Goal: Task Accomplishment & Management: Complete application form

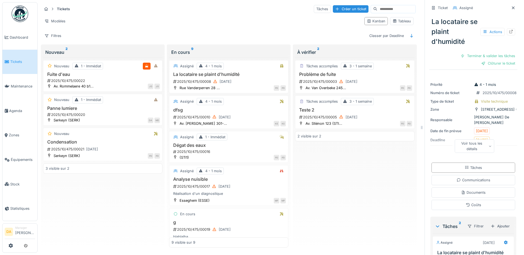
scroll to position [4, 0]
click at [65, 72] on h3 "Fuite d'eau" at bounding box center [103, 74] width 114 height 5
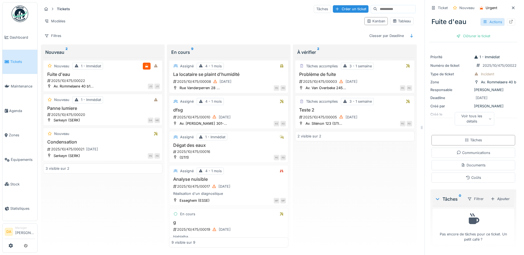
click at [489, 18] on div "Actions" at bounding box center [493, 22] width 24 height 8
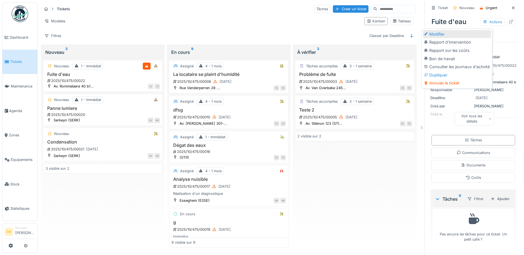
click at [448, 30] on div "Modifier" at bounding box center [457, 34] width 68 height 8
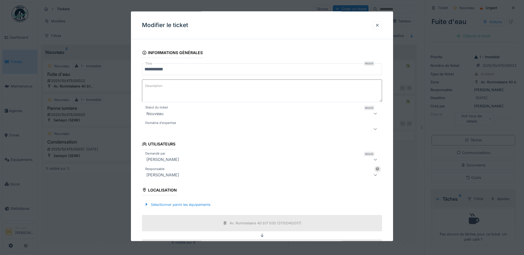
scroll to position [55, 0]
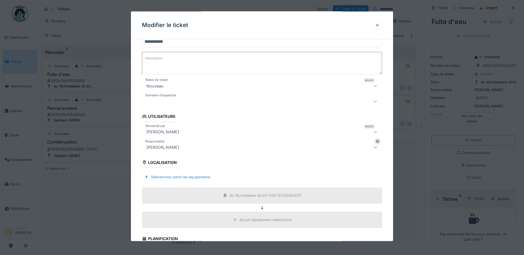
click at [378, 26] on div at bounding box center [377, 24] width 4 height 5
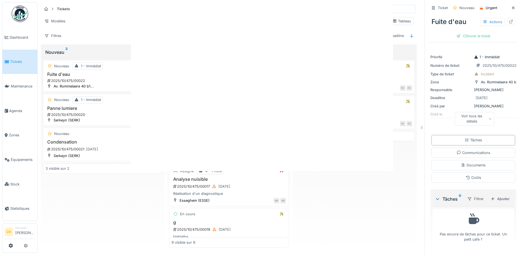
scroll to position [0, 0]
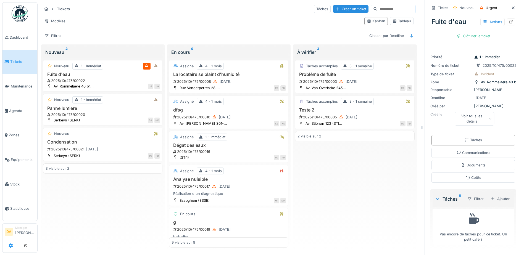
click at [11, 246] on icon at bounding box center [11, 246] width 4 height 4
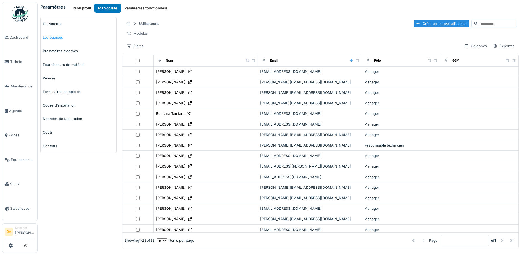
click at [54, 35] on link "Les équipes" at bounding box center [79, 38] width 76 height 14
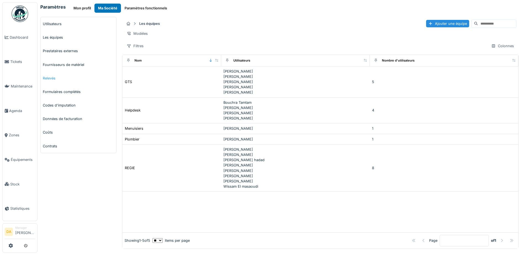
click at [51, 78] on link "Relevés" at bounding box center [79, 79] width 76 height 14
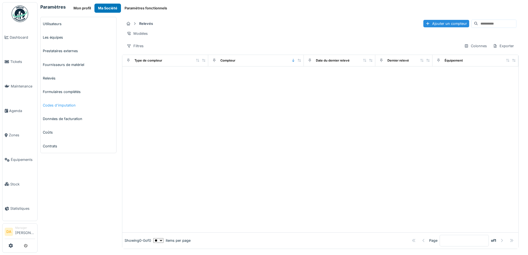
click at [64, 105] on link "Codes d'imputation" at bounding box center [79, 106] width 76 height 14
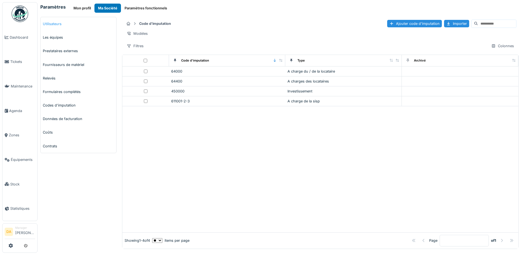
click at [53, 23] on link "Utilisateurs" at bounding box center [79, 24] width 76 height 14
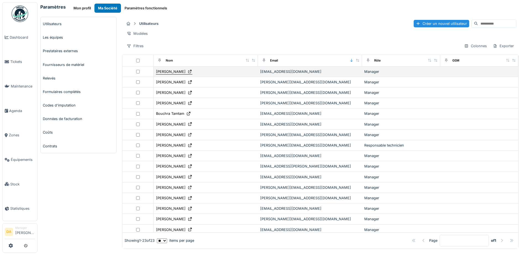
click at [169, 74] on div "[PERSON_NAME]" at bounding box center [171, 71] width 30 height 5
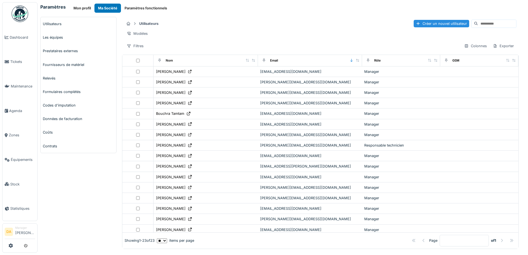
click at [279, 32] on div "Modèles" at bounding box center [320, 34] width 392 height 8
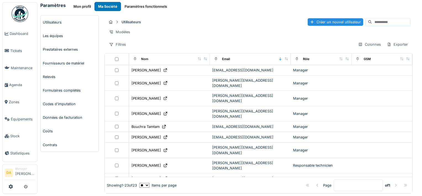
scroll to position [1, 0]
click at [17, 14] on img at bounding box center [20, 14] width 17 height 17
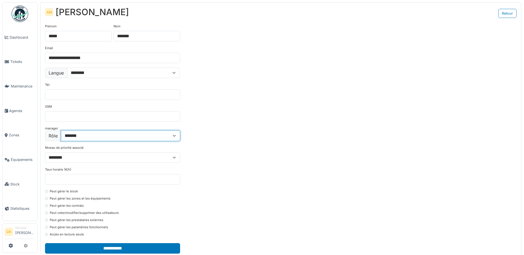
click at [96, 138] on select "**********" at bounding box center [120, 136] width 119 height 11
click at [276, 133] on div "**********" at bounding box center [281, 139] width 481 height 239
click at [153, 136] on select "**********" at bounding box center [120, 136] width 119 height 11
click at [261, 137] on div "**********" at bounding box center [281, 139] width 481 height 239
click at [90, 136] on select "**********" at bounding box center [120, 136] width 119 height 11
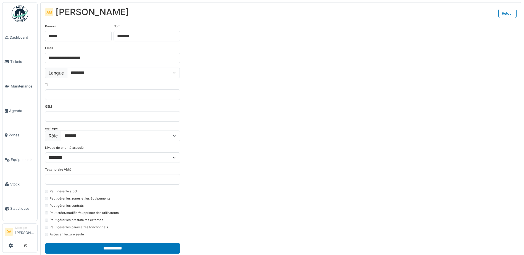
click at [275, 131] on div "**********" at bounding box center [281, 139] width 481 height 239
click at [18, 157] on span "Équipements" at bounding box center [23, 159] width 24 height 5
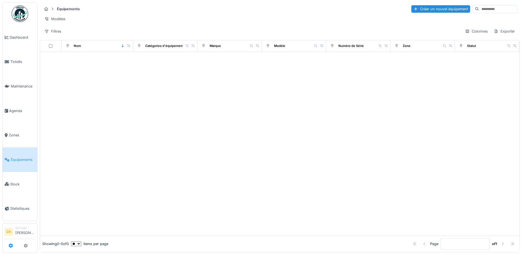
click at [9, 244] on icon at bounding box center [11, 246] width 4 height 4
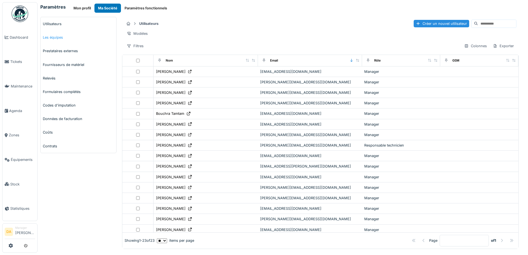
click at [56, 38] on link "Les équipes" at bounding box center [79, 38] width 76 height 14
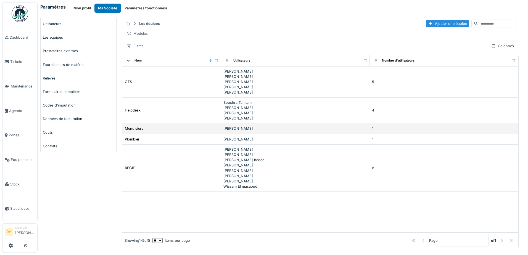
click at [165, 132] on div "Menuisiers" at bounding box center [172, 129] width 95 height 6
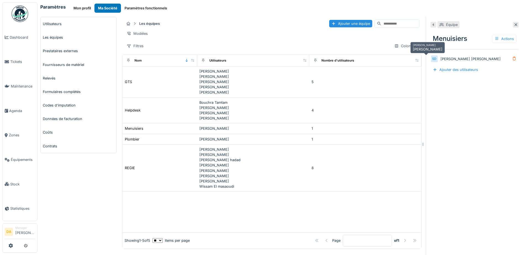
click at [431, 57] on div "SD" at bounding box center [435, 59] width 8 height 8
click at [55, 21] on link "Utilisateurs" at bounding box center [79, 24] width 76 height 14
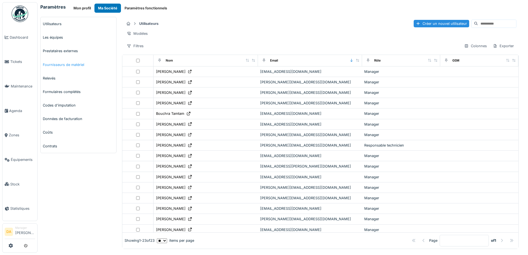
click at [52, 64] on link "Fournisseurs de matériel" at bounding box center [79, 65] width 76 height 14
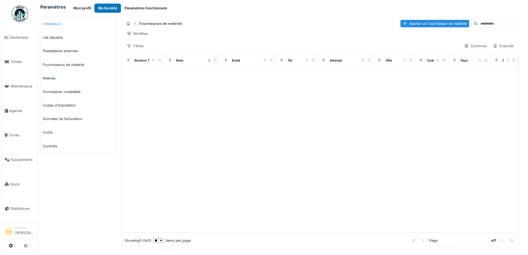
click at [55, 25] on link "Utilisateurs" at bounding box center [79, 24] width 76 height 14
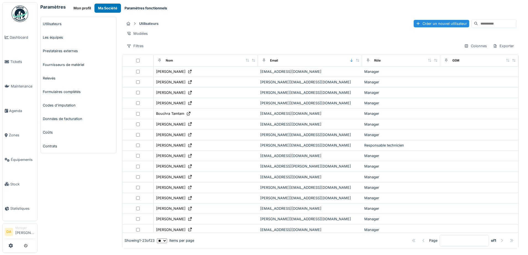
click at [132, 7] on button "Paramètres fonctionnels" at bounding box center [146, 8] width 50 height 9
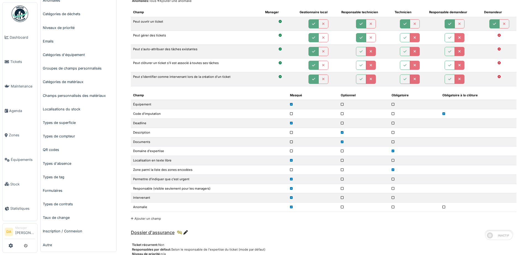
scroll to position [111, 0]
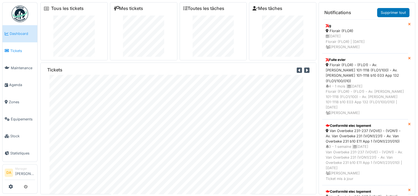
click at [12, 50] on span "Tickets" at bounding box center [22, 50] width 25 height 5
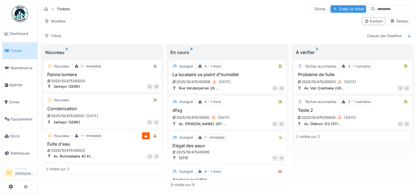
click at [330, 9] on div "Créer un ticket" at bounding box center [348, 8] width 36 height 7
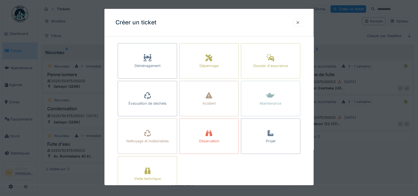
click at [300, 21] on div at bounding box center [298, 22] width 4 height 5
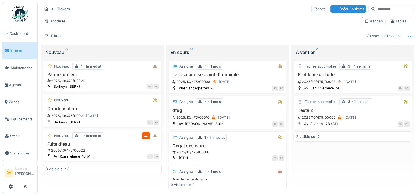
click at [17, 51] on span "Tickets" at bounding box center [22, 50] width 25 height 5
click at [330, 8] on div "Créer un ticket" at bounding box center [348, 8] width 36 height 7
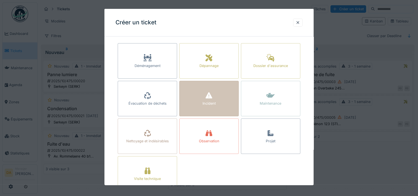
click at [216, 103] on div "Incident" at bounding box center [208, 103] width 13 height 5
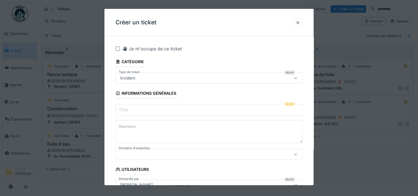
click at [148, 111] on input "Titre" at bounding box center [209, 110] width 187 height 12
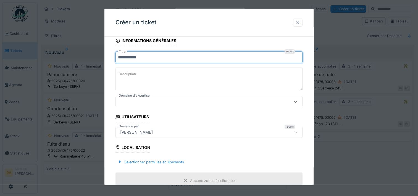
scroll to position [55, 0]
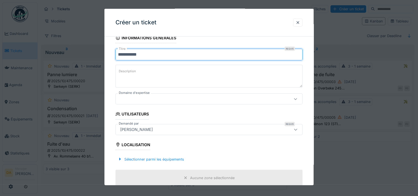
type input "**********"
click at [160, 73] on textarea "Description" at bounding box center [209, 76] width 187 height 23
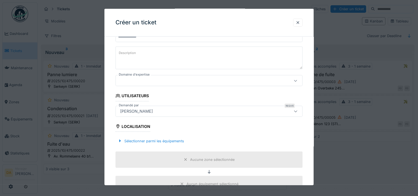
scroll to position [83, 0]
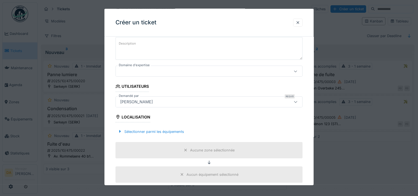
click at [208, 69] on div at bounding box center [197, 71] width 159 height 6
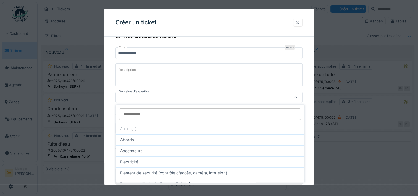
scroll to position [29, 0]
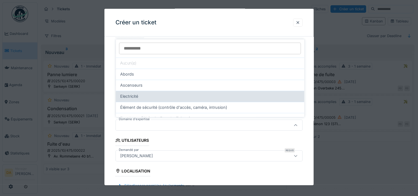
click at [170, 95] on div "Electricité" at bounding box center [210, 96] width 180 height 6
type input "****"
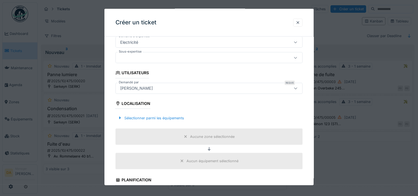
scroll to position [84, 0]
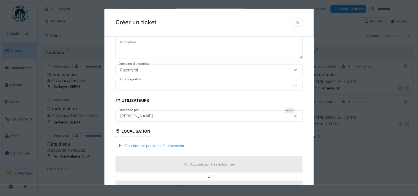
click at [193, 115] on div "[PERSON_NAME]" at bounding box center [197, 115] width 159 height 6
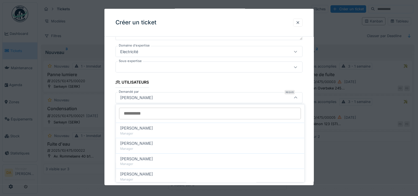
click at [207, 83] on fieldset "**********" at bounding box center [209, 179] width 187 height 483
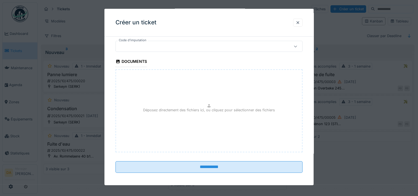
scroll to position [348, 0]
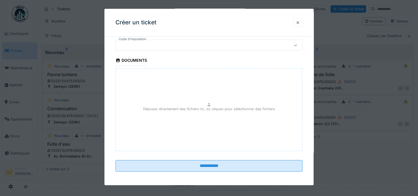
click at [298, 23] on div at bounding box center [298, 22] width 4 height 5
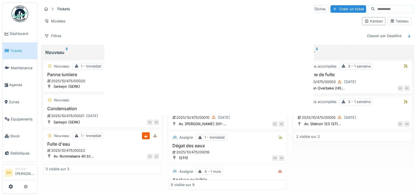
scroll to position [0, 0]
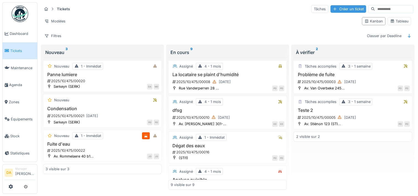
click at [330, 8] on div "Créer un ticket" at bounding box center [348, 8] width 36 height 7
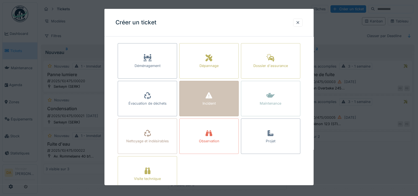
click at [209, 102] on div "Incident" at bounding box center [208, 103] width 13 height 5
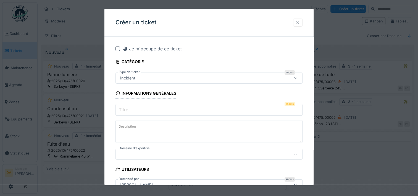
click at [195, 111] on input "Titre" at bounding box center [209, 110] width 187 height 12
click at [298, 24] on div at bounding box center [298, 22] width 4 height 5
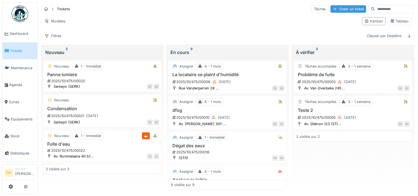
click at [334, 9] on div "Créer un ticket" at bounding box center [348, 8] width 36 height 7
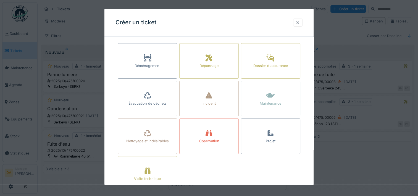
click at [350, 164] on div at bounding box center [209, 98] width 418 height 196
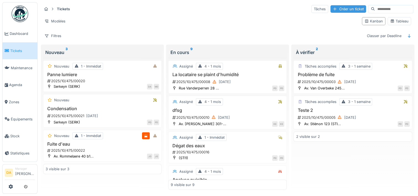
click at [333, 9] on div "Créer un ticket" at bounding box center [348, 8] width 36 height 7
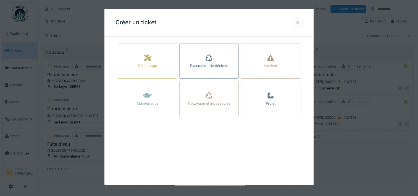
click at [299, 24] on div at bounding box center [298, 22] width 4 height 5
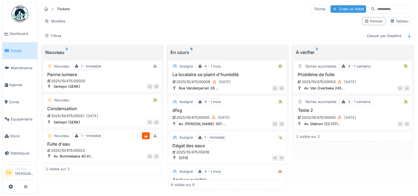
click at [330, 11] on div "Créer un ticket" at bounding box center [348, 8] width 36 height 7
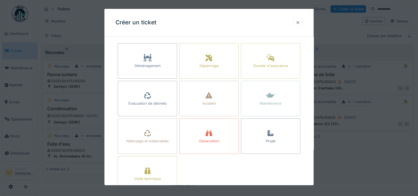
click at [299, 23] on div at bounding box center [298, 22] width 4 height 5
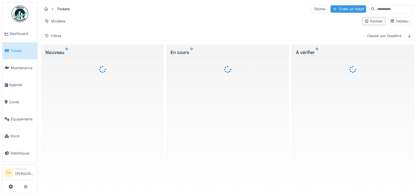
click at [332, 9] on div "Créer un ticket" at bounding box center [348, 8] width 36 height 7
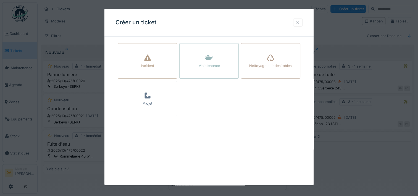
click at [300, 24] on div at bounding box center [298, 22] width 4 height 5
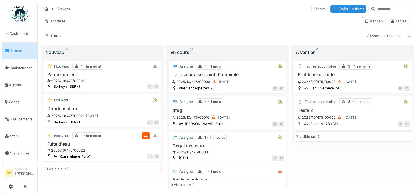
click at [17, 48] on span "Tickets" at bounding box center [22, 50] width 25 height 5
click at [341, 8] on div "Créer un ticket" at bounding box center [348, 8] width 36 height 7
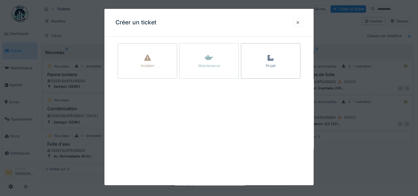
click at [260, 114] on div "Créer un ticket Incident Maintenance Projet" at bounding box center [208, 97] width 209 height 176
click at [155, 61] on div "Incident" at bounding box center [147, 60] width 59 height 35
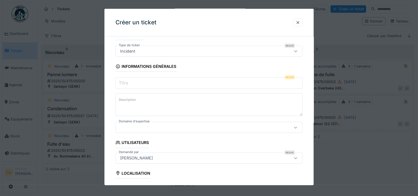
scroll to position [28, 0]
click at [238, 83] on input "Titre" at bounding box center [209, 82] width 187 height 12
click at [300, 22] on div at bounding box center [298, 22] width 4 height 5
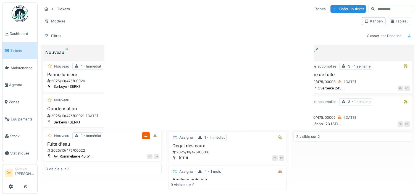
scroll to position [0, 0]
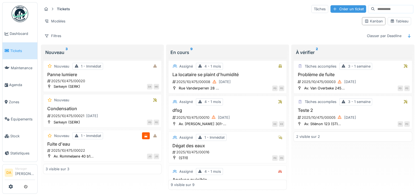
click at [331, 10] on div "Créer un ticket" at bounding box center [348, 8] width 36 height 7
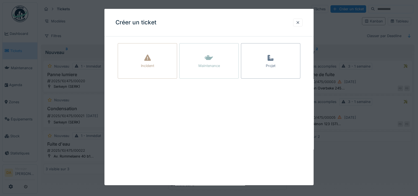
click at [185, 120] on div "Créer un ticket Incident Maintenance Projet" at bounding box center [208, 97] width 209 height 176
click at [206, 104] on div "Créer un ticket Incident Maintenance Projet" at bounding box center [208, 97] width 209 height 176
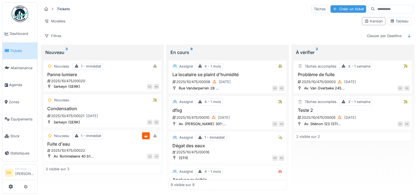
click at [336, 7] on div "Créer un ticket" at bounding box center [348, 8] width 36 height 7
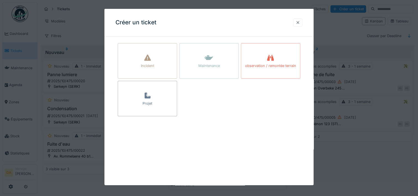
click at [298, 25] on div at bounding box center [297, 23] width 9 height 8
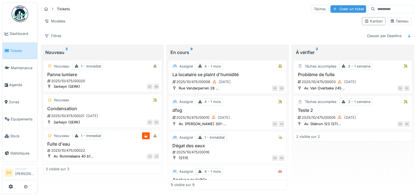
click at [333, 11] on div "Créer un ticket" at bounding box center [348, 8] width 36 height 7
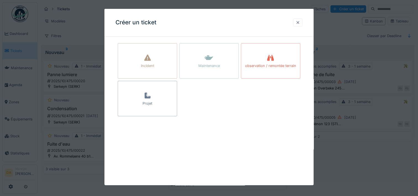
click at [300, 22] on div at bounding box center [298, 22] width 4 height 5
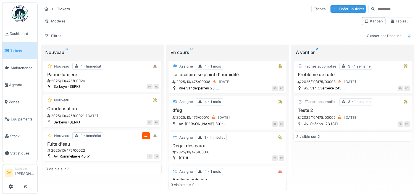
click at [330, 8] on div "Créer un ticket" at bounding box center [348, 8] width 36 height 7
click at [330, 9] on div "Créer un ticket" at bounding box center [348, 8] width 36 height 7
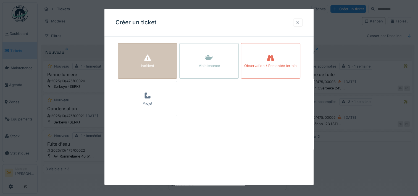
click at [154, 68] on div "Incident" at bounding box center [147, 65] width 13 height 5
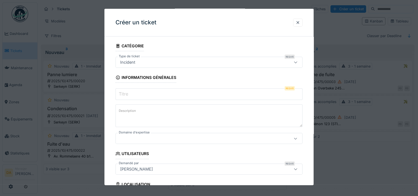
scroll to position [28, 0]
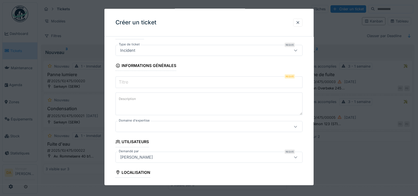
click at [207, 84] on input "Titre" at bounding box center [209, 82] width 187 height 12
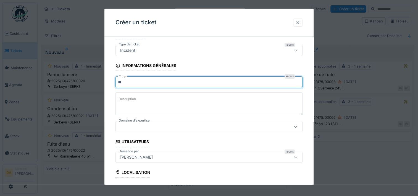
type input "*"
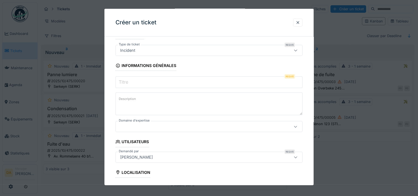
type input "*"
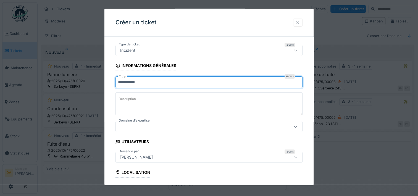
type input "**********"
click at [298, 24] on div at bounding box center [298, 22] width 4 height 5
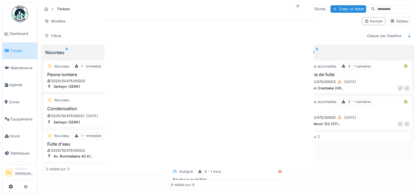
scroll to position [0, 0]
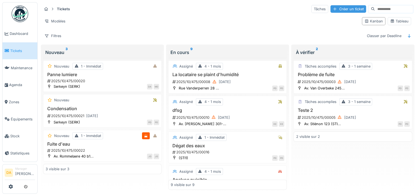
click at [336, 9] on div "Créer un ticket" at bounding box center [348, 8] width 36 height 7
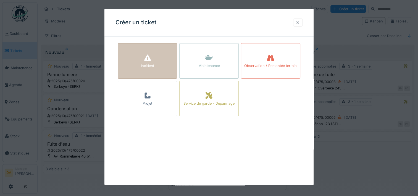
click at [158, 59] on div "Incident" at bounding box center [147, 60] width 59 height 35
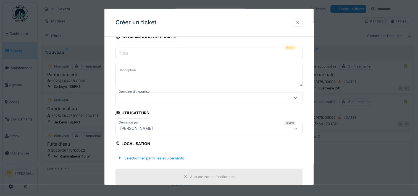
scroll to position [55, 0]
click at [191, 54] on input "Titre" at bounding box center [209, 55] width 187 height 12
click at [196, 96] on div at bounding box center [197, 99] width 159 height 6
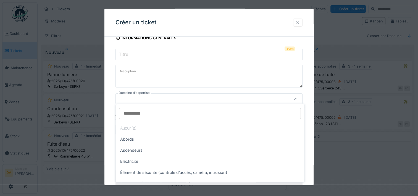
scroll to position [57, 0]
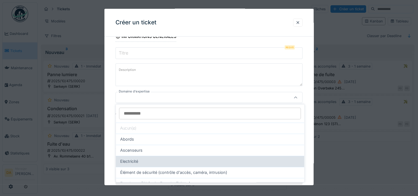
click at [196, 162] on div "Electricité" at bounding box center [210, 161] width 180 height 6
type input "****"
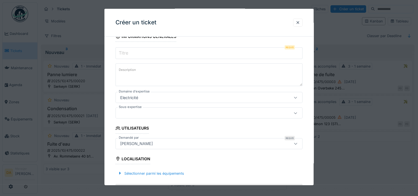
click at [169, 54] on input "Titre" at bounding box center [209, 53] width 187 height 12
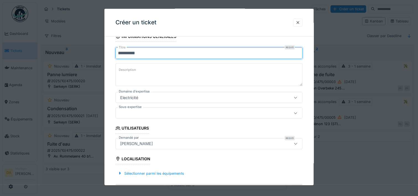
type input "**********"
click at [183, 71] on textarea "Description" at bounding box center [209, 74] width 187 height 23
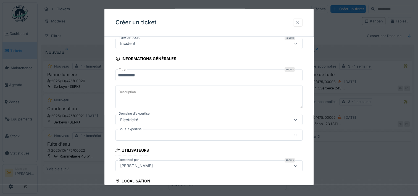
scroll to position [0, 0]
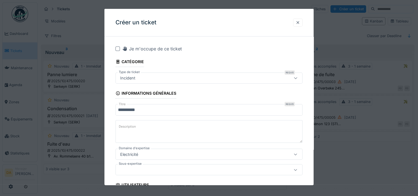
click at [298, 22] on div at bounding box center [298, 22] width 4 height 5
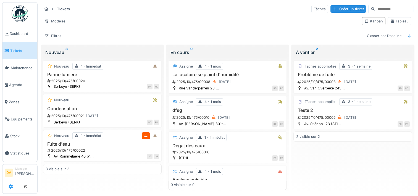
click at [12, 185] on icon at bounding box center [11, 186] width 4 height 4
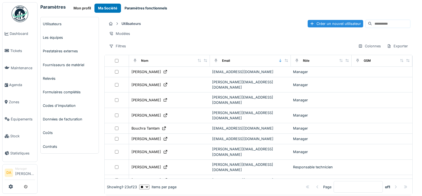
click at [154, 7] on button "Paramètres fonctionnels" at bounding box center [146, 8] width 50 height 9
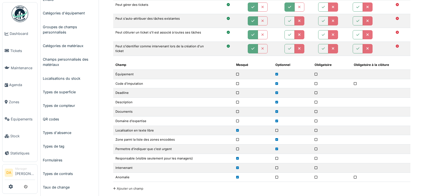
scroll to position [166, 0]
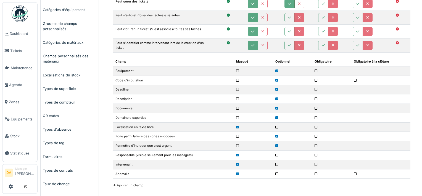
click at [275, 116] on icon at bounding box center [276, 117] width 3 height 3
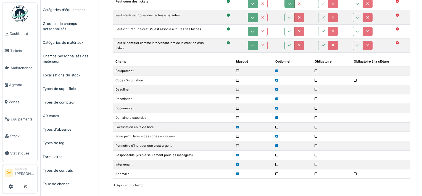
click at [275, 116] on icon at bounding box center [276, 117] width 3 height 3
click at [315, 116] on icon at bounding box center [316, 117] width 3 height 3
click at [276, 117] on icon at bounding box center [276, 117] width 3 height 3
click at [238, 116] on icon at bounding box center [237, 117] width 3 height 3
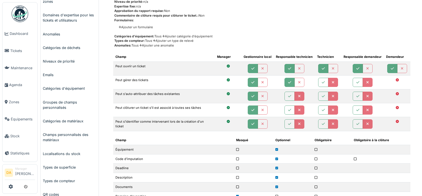
scroll to position [55, 0]
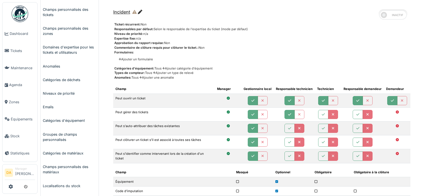
click at [19, 12] on img at bounding box center [20, 14] width 17 height 17
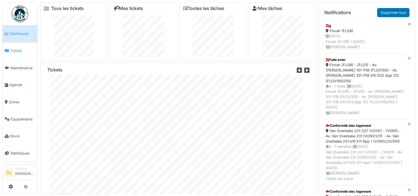
click at [21, 50] on span "Tickets" at bounding box center [22, 50] width 25 height 5
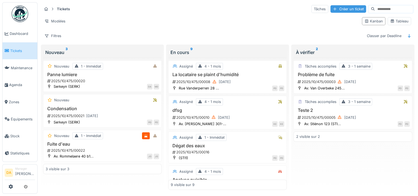
click at [337, 9] on div "Créer un ticket" at bounding box center [348, 8] width 36 height 7
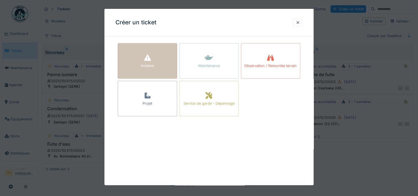
click at [165, 54] on div "Incident" at bounding box center [147, 60] width 59 height 35
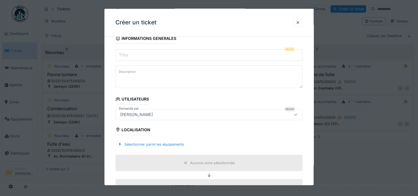
scroll to position [55, 0]
click at [142, 145] on div "Sélectionner parmi les équipements" at bounding box center [151, 143] width 71 height 7
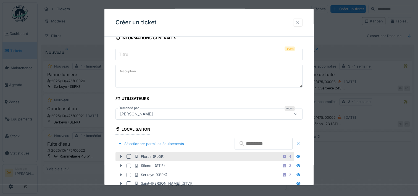
click at [128, 157] on div at bounding box center [129, 156] width 4 height 4
click at [125, 141] on div "Sélectionner parmi les équipements" at bounding box center [151, 143] width 71 height 7
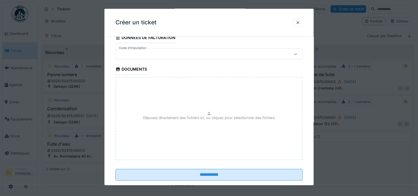
scroll to position [317, 0]
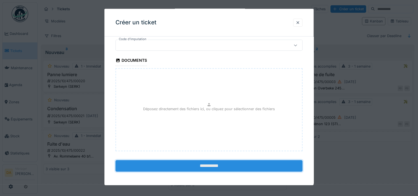
click at [217, 166] on input "**********" at bounding box center [209, 165] width 187 height 12
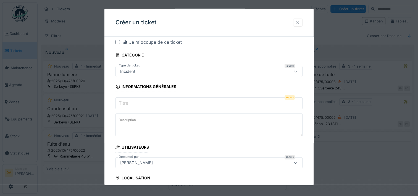
scroll to position [0, 0]
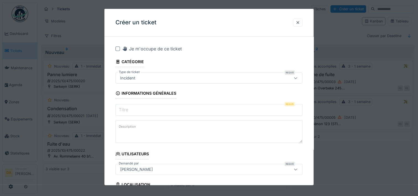
click at [241, 113] on input "Titre" at bounding box center [209, 110] width 187 height 12
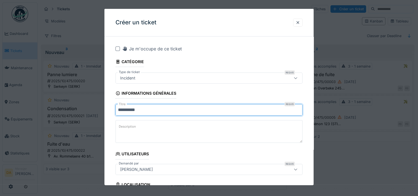
type input "**********"
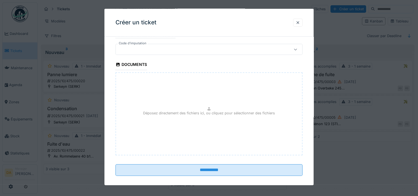
scroll to position [317, 0]
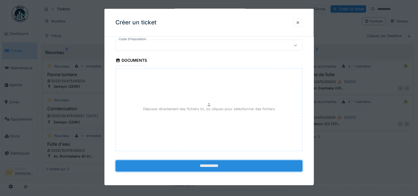
click at [223, 161] on input "**********" at bounding box center [209, 165] width 187 height 12
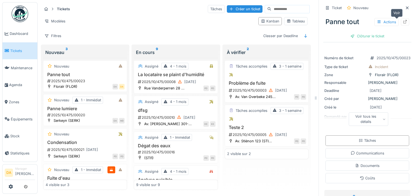
click at [403, 21] on icon at bounding box center [405, 22] width 4 height 4
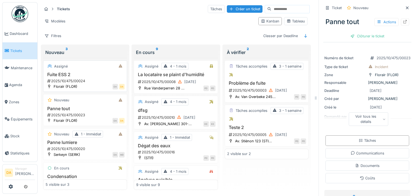
click at [65, 73] on h3 "Fuite ESS 2" at bounding box center [85, 74] width 79 height 5
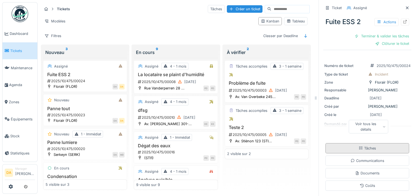
click at [370, 149] on div "Tâches" at bounding box center [368, 148] width 84 height 10
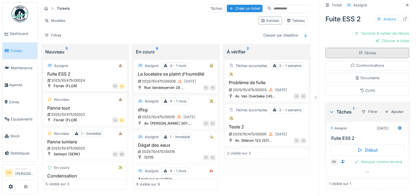
scroll to position [104, 0]
click at [395, 124] on div at bounding box center [399, 128] width 9 height 8
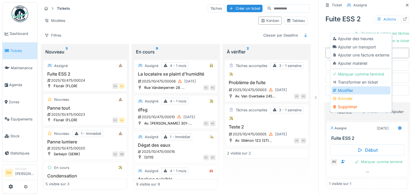
click at [342, 86] on div "Modifier" at bounding box center [361, 90] width 59 height 8
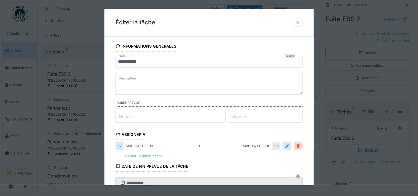
click at [218, 158] on fieldset "**********" at bounding box center [209, 161] width 187 height 241
click at [202, 81] on textarea "Description" at bounding box center [209, 83] width 187 height 23
click at [250, 181] on input "**********" at bounding box center [209, 183] width 187 height 12
click at [250, 167] on fieldset "**********" at bounding box center [209, 161] width 187 height 241
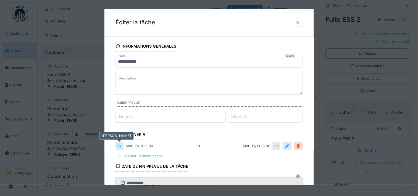
click at [119, 147] on div "AV" at bounding box center [120, 146] width 8 height 8
click at [129, 154] on div "Ajouter un intervenant" at bounding box center [140, 155] width 49 height 7
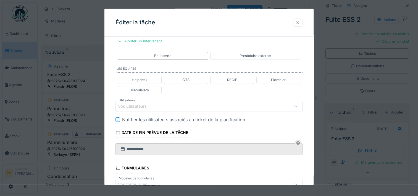
scroll to position [122, 0]
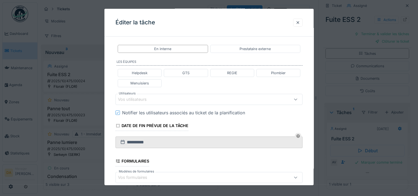
click at [176, 96] on div "Vos utilisateurs" at bounding box center [197, 99] width 159 height 6
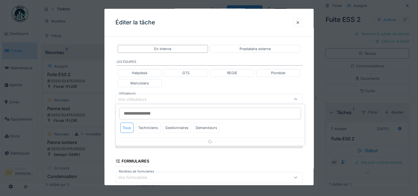
scroll to position [123, 0]
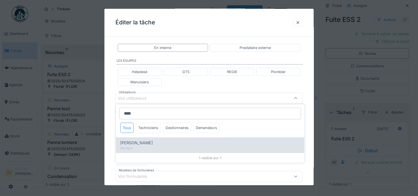
type input "****"
click at [151, 144] on span "[PERSON_NAME]" at bounding box center [136, 143] width 33 height 6
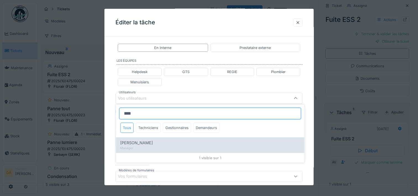
type input "*****"
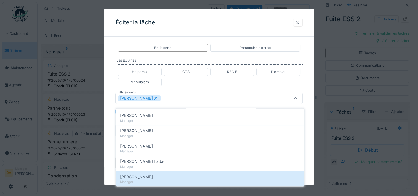
scroll to position [154, 0]
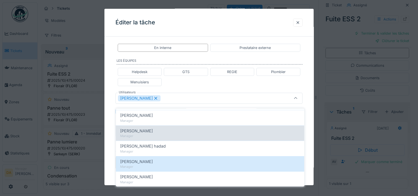
click at [198, 128] on div "Jean-philippe Gerkens" at bounding box center [210, 131] width 180 height 6
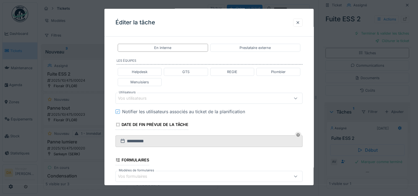
click at [308, 98] on div "**********" at bounding box center [208, 84] width 209 height 333
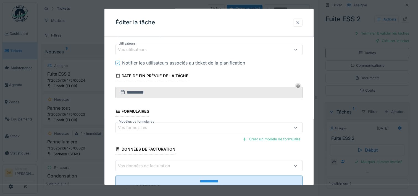
scroll to position [187, 0]
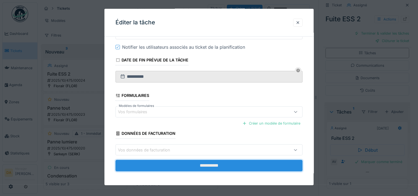
click at [219, 160] on input "**********" at bounding box center [209, 165] width 187 height 12
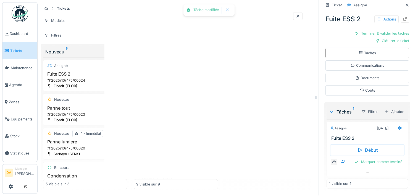
scroll to position [0, 0]
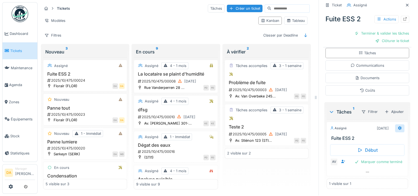
click at [398, 126] on icon at bounding box center [400, 128] width 4 height 4
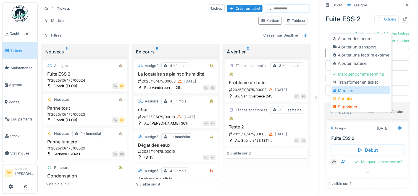
click at [343, 87] on div "Modifier" at bounding box center [361, 90] width 59 height 8
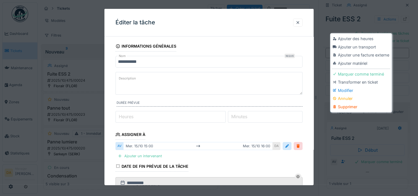
click at [233, 159] on fieldset "**********" at bounding box center [209, 161] width 187 height 241
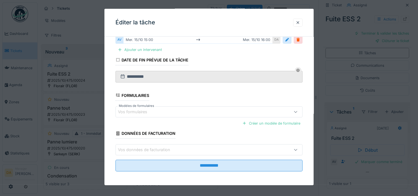
scroll to position [106, 0]
click at [234, 148] on div "Vos données de facturation" at bounding box center [197, 149] width 159 height 6
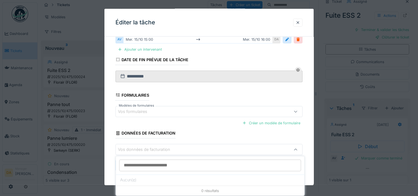
click at [237, 90] on fieldset "**********" at bounding box center [209, 55] width 187 height 241
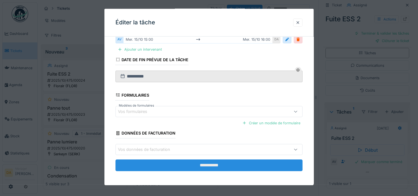
click at [215, 166] on input "**********" at bounding box center [209, 165] width 187 height 12
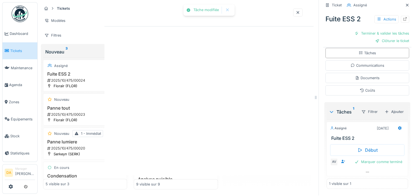
scroll to position [0, 0]
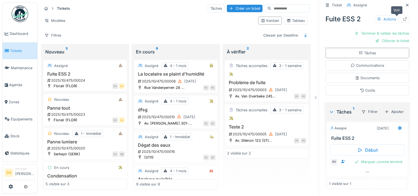
click at [403, 17] on icon at bounding box center [405, 19] width 4 height 4
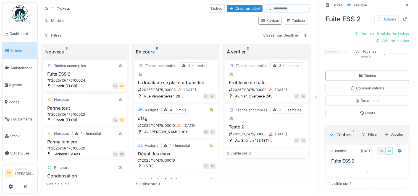
scroll to position [78, 0]
click at [228, 6] on div "Créer un ticket" at bounding box center [245, 8] width 36 height 7
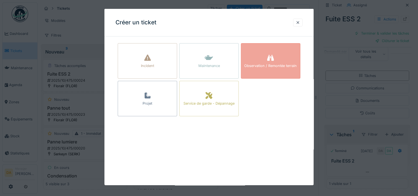
click at [267, 58] on div "Observation / Remontée terrain" at bounding box center [270, 60] width 59 height 35
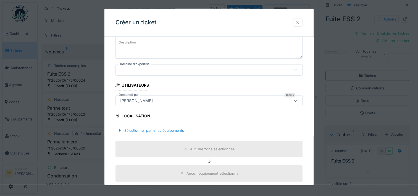
scroll to position [0, 0]
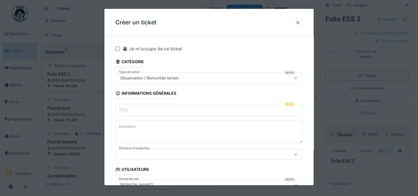
click at [218, 111] on input "Titre" at bounding box center [209, 110] width 187 height 12
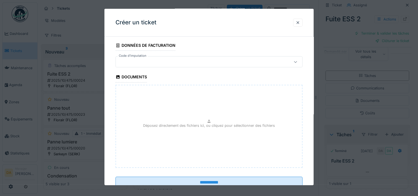
scroll to position [333, 0]
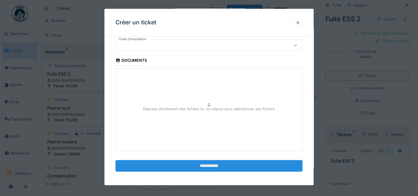
type input "**"
click at [217, 166] on input "**********" at bounding box center [209, 165] width 187 height 12
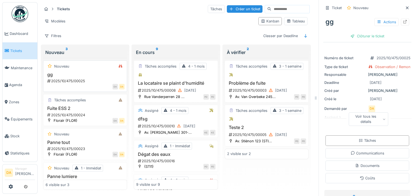
click at [92, 67] on div "Nouveau" at bounding box center [85, 66] width 79 height 7
click at [13, 35] on span "Dashboard" at bounding box center [22, 33] width 25 height 5
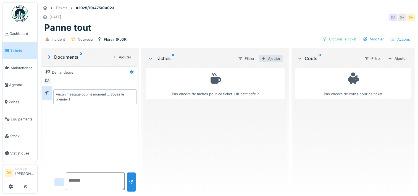
click at [267, 56] on div "Ajouter" at bounding box center [270, 58] width 23 height 7
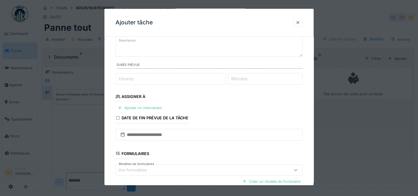
scroll to position [55, 0]
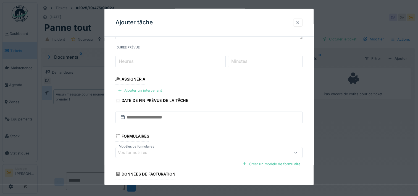
click at [139, 88] on div "Ajouter un intervenant" at bounding box center [140, 89] width 49 height 7
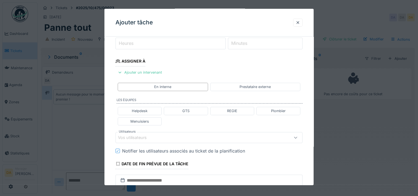
scroll to position [83, 0]
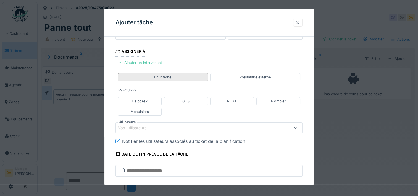
click at [180, 74] on div "En interne" at bounding box center [163, 77] width 90 height 8
click at [183, 78] on div "En interne" at bounding box center [163, 77] width 90 height 8
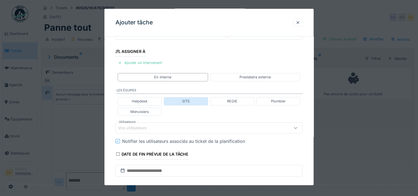
click at [188, 101] on div "GTS" at bounding box center [185, 100] width 7 height 5
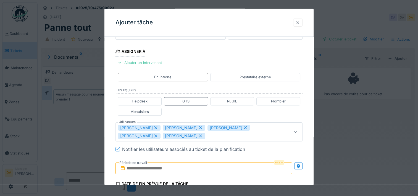
click at [166, 135] on div "[PERSON_NAME]" at bounding box center [184, 136] width 43 height 6
click at [153, 127] on icon at bounding box center [155, 127] width 5 height 4
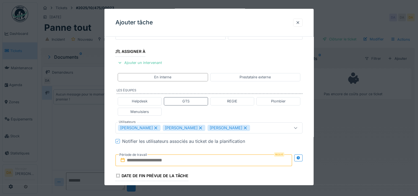
click at [198, 127] on icon at bounding box center [200, 127] width 5 height 4
click at [199, 127] on icon at bounding box center [200, 127] width 3 height 3
type input "*****"
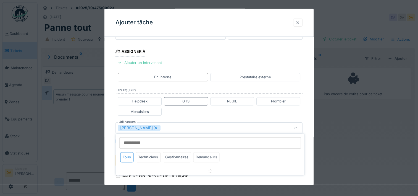
scroll to position [113, 0]
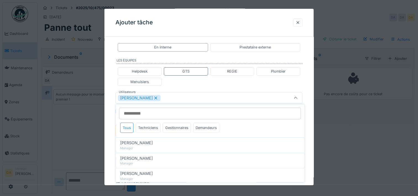
click at [205, 92] on div "[PERSON_NAME]" at bounding box center [209, 97] width 187 height 11
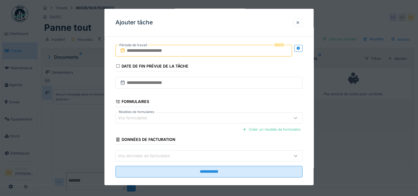
scroll to position [193, 0]
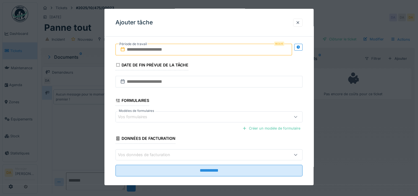
click at [244, 48] on input "text" at bounding box center [204, 50] width 177 height 12
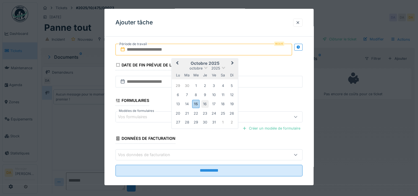
click at [206, 104] on div "16" at bounding box center [204, 103] width 7 height 7
click at [300, 20] on div at bounding box center [298, 22] width 4 height 5
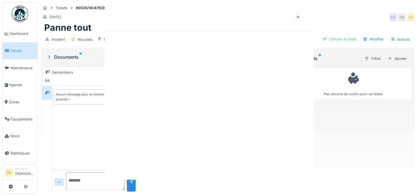
scroll to position [0, 0]
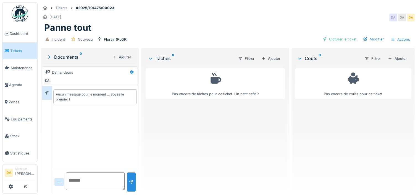
click at [9, 48] on li "Tickets" at bounding box center [20, 50] width 30 height 5
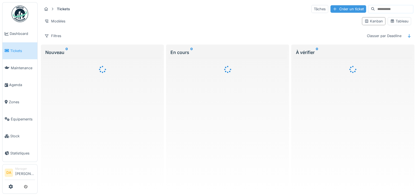
click at [330, 8] on div "Créer un ticket" at bounding box center [348, 8] width 36 height 7
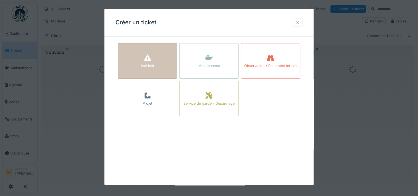
click at [142, 64] on div "Incident" at bounding box center [147, 65] width 13 height 5
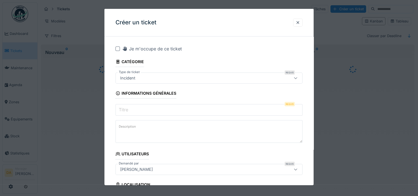
click at [145, 109] on input "Titre" at bounding box center [209, 110] width 187 height 12
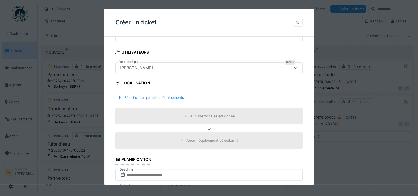
scroll to position [111, 0]
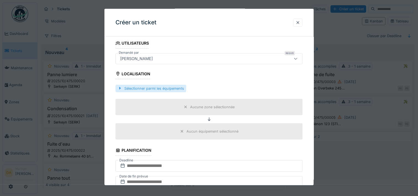
type input "**********"
click at [140, 88] on div "Sélectionner parmi les équipements" at bounding box center [151, 87] width 71 height 7
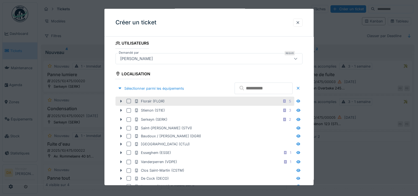
click at [145, 101] on div "Florair (FLOR)" at bounding box center [149, 100] width 30 height 5
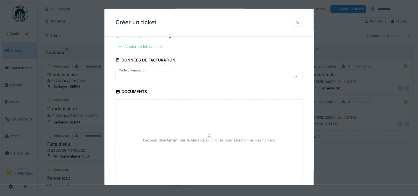
scroll to position [501, 0]
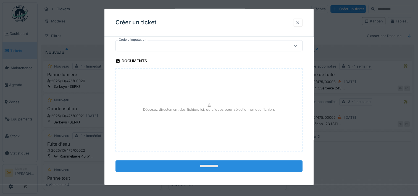
click at [211, 164] on input "**********" at bounding box center [209, 166] width 187 height 12
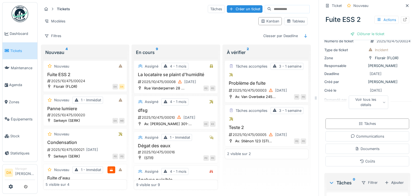
scroll to position [55, 0]
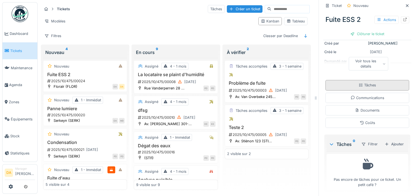
click at [366, 85] on div "Tâches" at bounding box center [367, 84] width 17 height 5
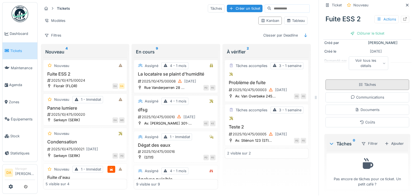
scroll to position [58, 0]
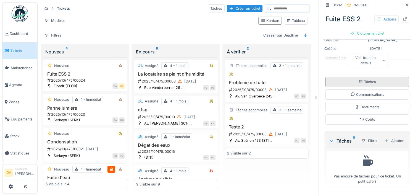
click at [366, 79] on div "Tâches" at bounding box center [367, 81] width 17 height 5
click at [359, 79] on div "Tâches" at bounding box center [367, 81] width 17 height 5
click at [367, 79] on div "Tâches" at bounding box center [367, 81] width 17 height 5
click at [386, 137] on div "Ajouter" at bounding box center [393, 140] width 23 height 7
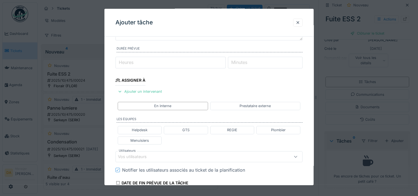
scroll to position [55, 0]
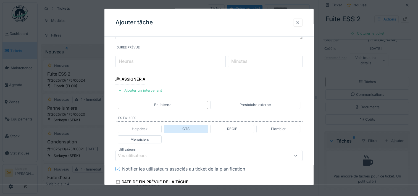
click at [183, 129] on div "GTS" at bounding box center [185, 128] width 7 height 5
type input "**********"
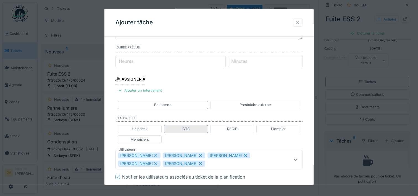
click at [190, 128] on div "GTS" at bounding box center [185, 128] width 7 height 5
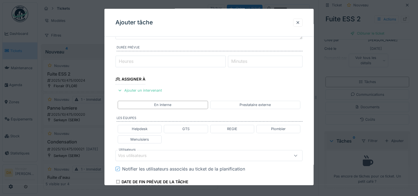
click at [190, 153] on div "Vos utilisateurs" at bounding box center [197, 155] width 159 height 6
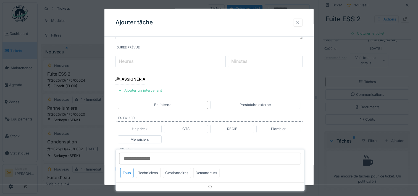
scroll to position [113, 0]
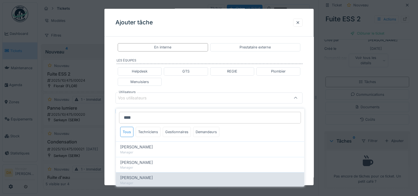
type input "****"
click at [167, 174] on div "Annick Vander beken" at bounding box center [210, 177] width 180 height 6
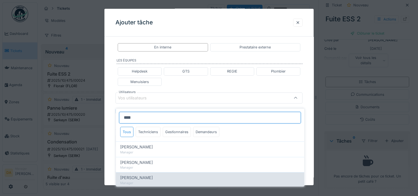
type input "*****"
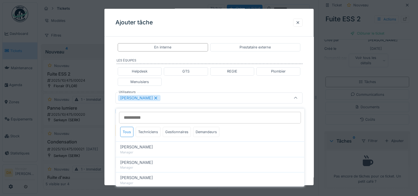
click at [195, 81] on div "Helpdesk GTS REGIE Plombier Menuisiers" at bounding box center [209, 76] width 187 height 23
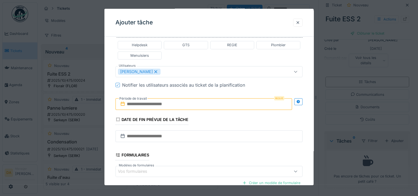
scroll to position [140, 0]
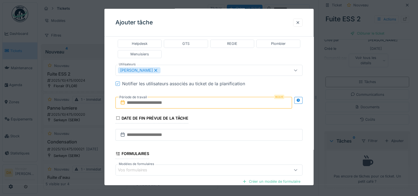
click at [181, 101] on input "text" at bounding box center [204, 103] width 177 height 12
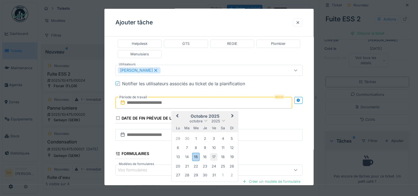
click at [214, 157] on div "17" at bounding box center [213, 156] width 7 height 7
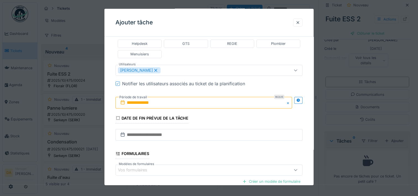
click at [295, 119] on fieldset "**********" at bounding box center [209, 67] width 187 height 333
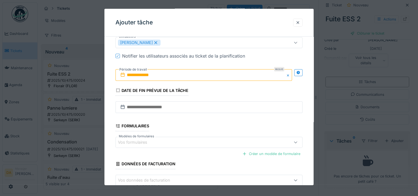
click at [258, 73] on input "**********" at bounding box center [204, 75] width 177 height 12
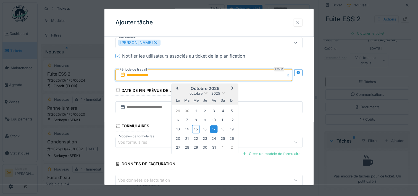
click at [217, 126] on div "17" at bounding box center [213, 128] width 7 height 7
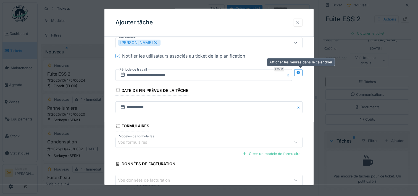
click at [300, 71] on icon at bounding box center [298, 72] width 4 height 4
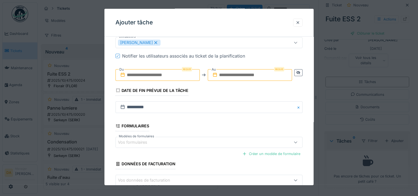
click at [167, 73] on input "text" at bounding box center [158, 75] width 84 height 12
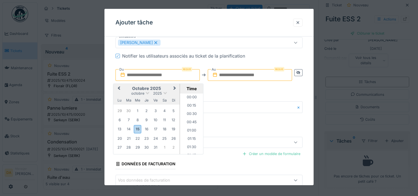
scroll to position [471, 0]
click at [187, 120] on li "15:00" at bounding box center [191, 123] width 23 height 8
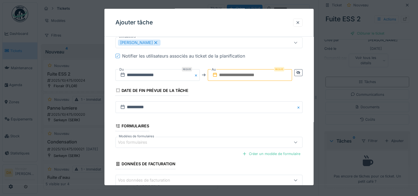
click at [261, 75] on input "text" at bounding box center [250, 75] width 84 height 12
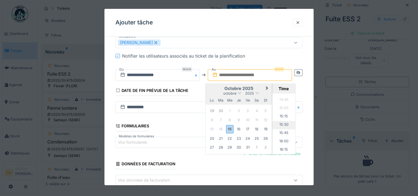
scroll to position [499, 0]
click at [285, 128] on li "16:00" at bounding box center [283, 129] width 23 height 8
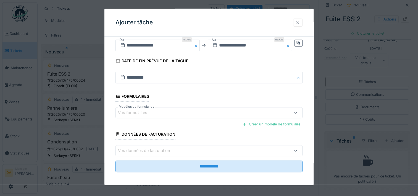
scroll to position [198, 0]
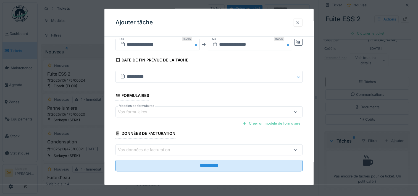
click at [184, 111] on div "Vos formulaires" at bounding box center [197, 112] width 159 height 6
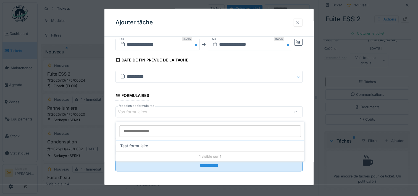
click at [184, 111] on div "Vos formulaires" at bounding box center [197, 112] width 159 height 6
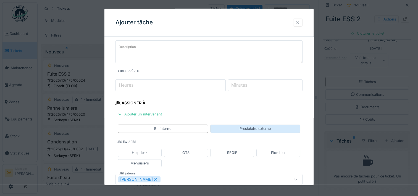
scroll to position [0, 0]
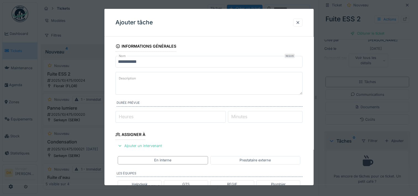
click at [221, 80] on textarea "Description" at bounding box center [209, 83] width 187 height 23
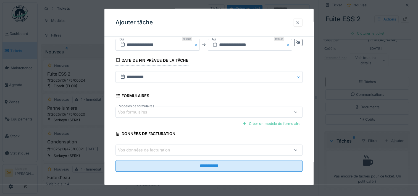
scroll to position [198, 0]
click at [201, 144] on div "Vos données de facturation" at bounding box center [209, 149] width 187 height 11
click at [211, 114] on div "Vos formulaires" at bounding box center [209, 111] width 187 height 11
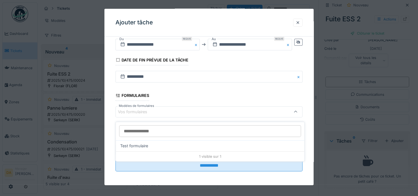
click at [273, 93] on fieldset "**********" at bounding box center [209, 8] width 187 height 333
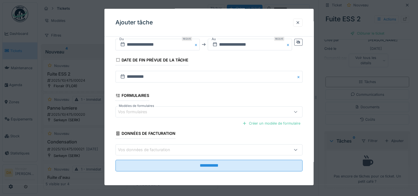
scroll to position [171, 0]
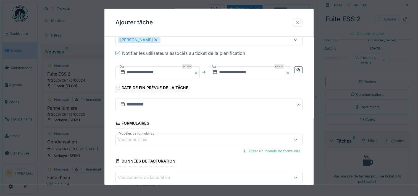
click at [211, 148] on div "Créer un modèle de formulaire" at bounding box center [209, 151] width 187 height 10
click at [217, 137] on div "Vos formulaires" at bounding box center [197, 139] width 159 height 6
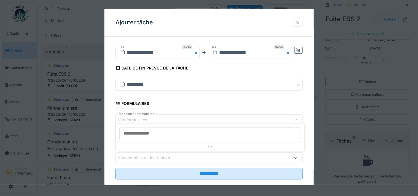
scroll to position [198, 0]
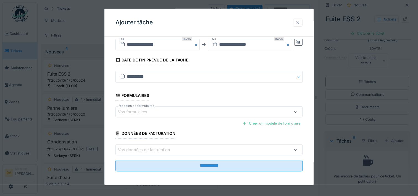
click at [223, 93] on fieldset "**********" at bounding box center [209, 8] width 187 height 333
click at [211, 147] on div "Vos données de facturation" at bounding box center [197, 149] width 159 height 6
click at [216, 126] on div "Créer un modèle de formulaire" at bounding box center [209, 123] width 187 height 10
click at [266, 57] on fieldset "**********" at bounding box center [209, 8] width 187 height 333
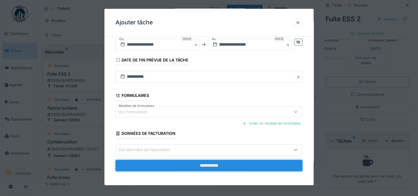
click at [222, 163] on input "**********" at bounding box center [209, 165] width 187 height 12
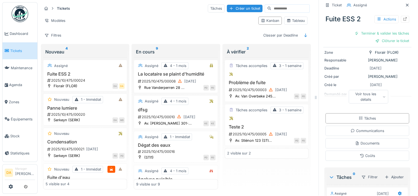
scroll to position [0, 0]
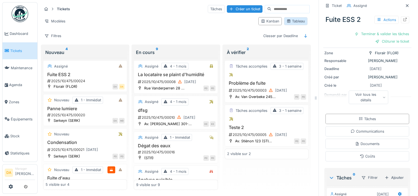
click at [295, 19] on div "Tableau" at bounding box center [296, 21] width 19 height 5
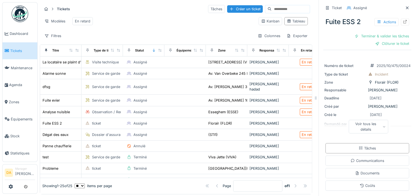
click at [23, 170] on li "Manager Delia Aniorte" at bounding box center [25, 172] width 20 height 12
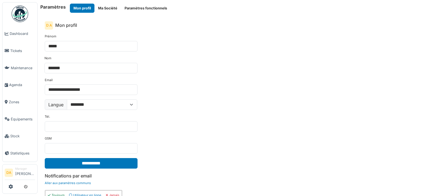
click at [264, 117] on div "**********" at bounding box center [229, 118] width 379 height 176
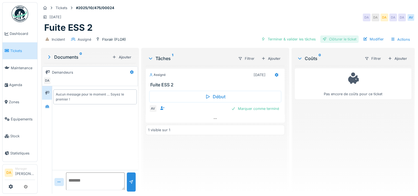
click at [333, 37] on div "Clôturer le ticket" at bounding box center [339, 38] width 38 height 7
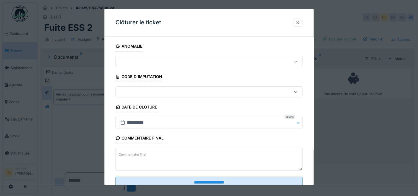
click at [152, 57] on div at bounding box center [209, 61] width 187 height 11
click at [181, 44] on fieldset "**********" at bounding box center [209, 116] width 187 height 151
click at [175, 91] on div at bounding box center [197, 92] width 159 height 6
click at [253, 17] on div "Clôturer le ticket" at bounding box center [208, 23] width 209 height 28
click at [300, 22] on div at bounding box center [298, 22] width 4 height 5
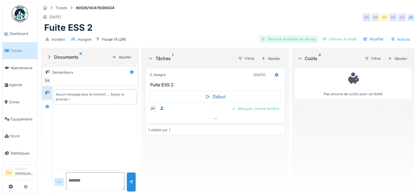
click at [295, 39] on div "Terminer & valider les tâches" at bounding box center [288, 38] width 59 height 7
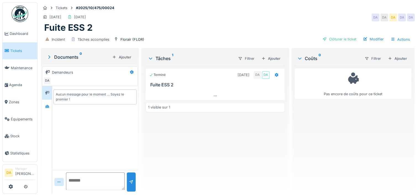
click at [11, 50] on span "Tickets" at bounding box center [22, 50] width 25 height 5
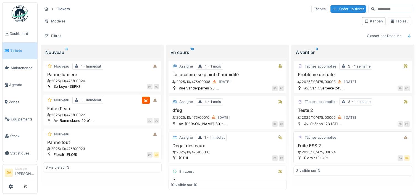
click at [353, 147] on div "Fuite ESS 2 2025/10/475/00024" at bounding box center [353, 149] width 114 height 12
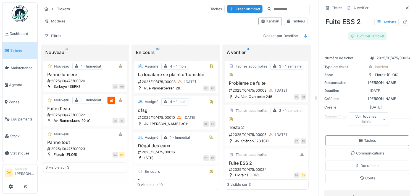
click at [375, 34] on div "Clôturer le ticket" at bounding box center [367, 35] width 38 height 7
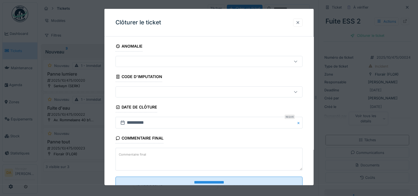
click at [300, 22] on div at bounding box center [298, 22] width 4 height 5
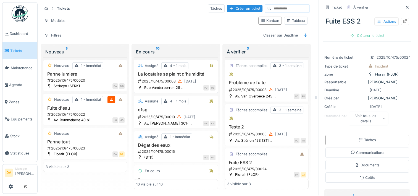
click at [149, 71] on h3 "La locataire se plaint d'humidité" at bounding box center [175, 73] width 79 height 5
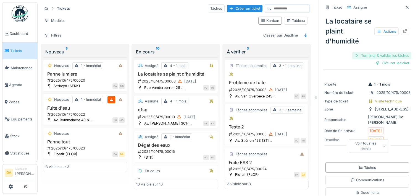
click at [358, 52] on div "Terminer & valider les tâches" at bounding box center [381, 55] width 59 height 7
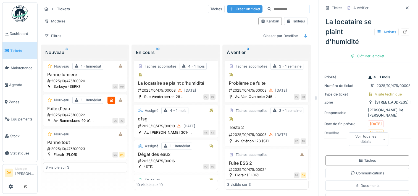
click at [236, 7] on div "Créer un ticket" at bounding box center [245, 8] width 36 height 7
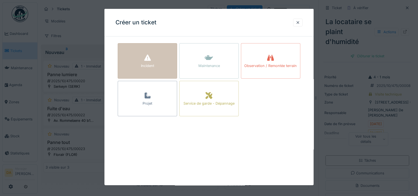
click at [139, 60] on div "Incident" at bounding box center [147, 60] width 59 height 35
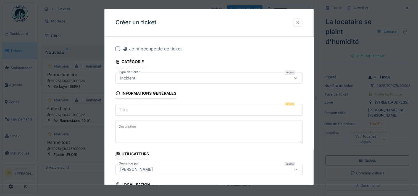
click at [300, 23] on div at bounding box center [298, 22] width 4 height 5
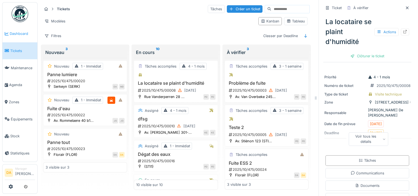
click at [19, 25] on link "Dashboard" at bounding box center [19, 33] width 35 height 17
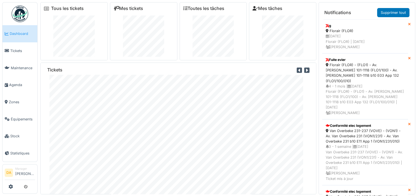
click at [18, 12] on img at bounding box center [20, 14] width 17 height 17
click at [11, 183] on link at bounding box center [11, 186] width 4 height 9
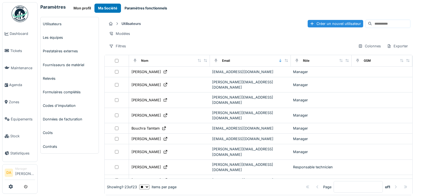
click at [133, 9] on button "Paramètres fonctionnels" at bounding box center [146, 8] width 50 height 9
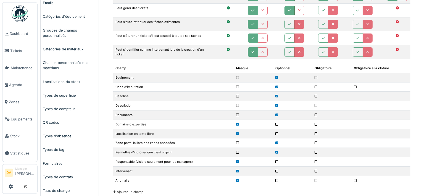
scroll to position [111, 0]
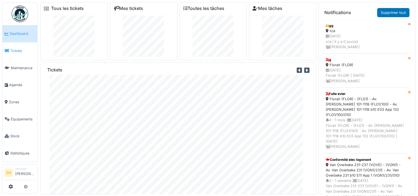
click at [21, 48] on span "Tickets" at bounding box center [22, 50] width 25 height 5
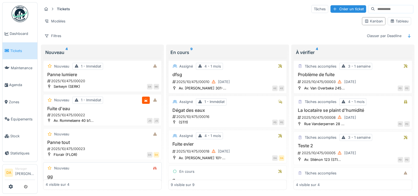
click at [72, 174] on h3 "gg" at bounding box center [103, 176] width 114 height 5
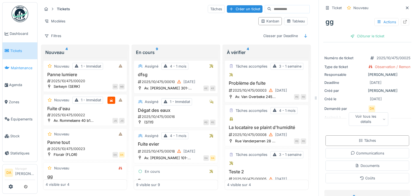
click at [11, 67] on span "Maintenance" at bounding box center [23, 67] width 24 height 5
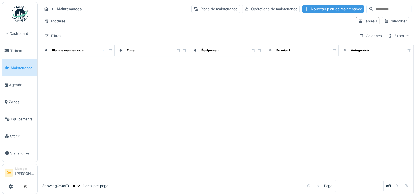
click at [322, 7] on div "Nouveau plan de maintenance" at bounding box center [333, 8] width 62 height 7
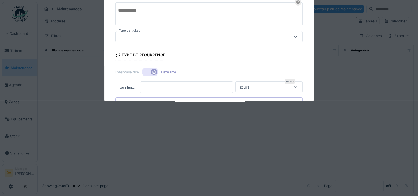
type input "****"
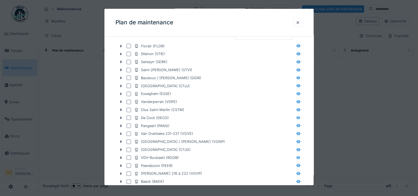
scroll to position [193, 0]
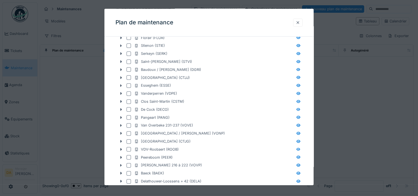
click at [298, 23] on div at bounding box center [298, 22] width 4 height 5
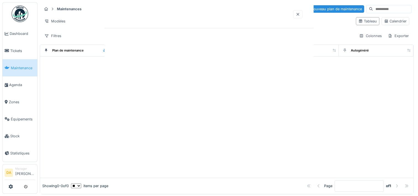
scroll to position [0, 0]
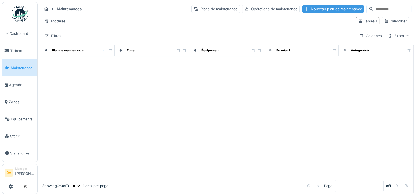
click at [321, 10] on div "Nouveau plan de maintenance" at bounding box center [333, 8] width 62 height 7
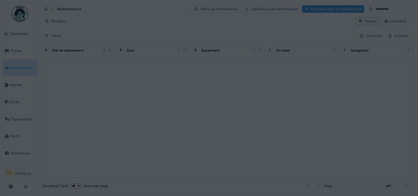
type input "****"
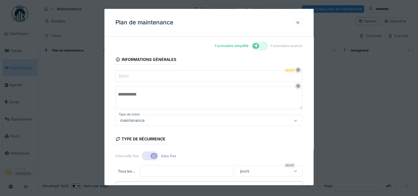
click at [298, 24] on div at bounding box center [298, 22] width 4 height 5
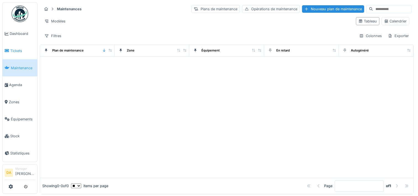
click at [23, 50] on span "Tickets" at bounding box center [22, 50] width 25 height 5
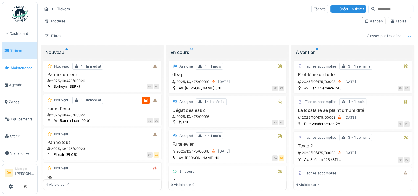
click at [10, 65] on li "Maintenance" at bounding box center [20, 67] width 30 height 5
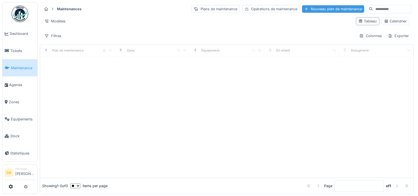
click at [313, 9] on div "Nouveau plan de maintenance" at bounding box center [333, 8] width 62 height 7
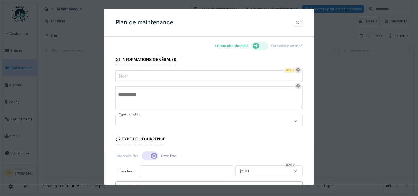
click at [222, 79] on input "Nom" at bounding box center [209, 76] width 187 height 12
type input "****"
type input "**********"
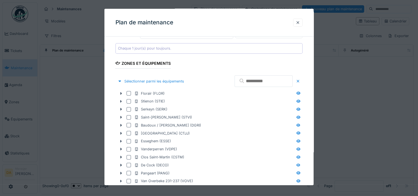
scroll to position [138, 0]
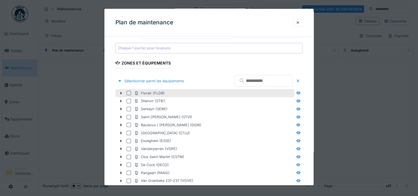
click at [129, 92] on div at bounding box center [129, 93] width 4 height 4
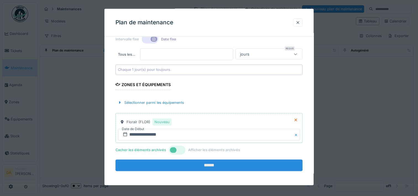
click at [200, 163] on input "******" at bounding box center [209, 165] width 187 height 12
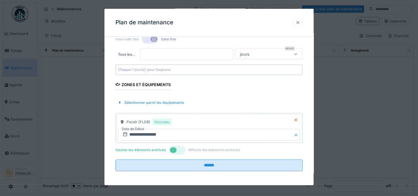
click at [300, 22] on div at bounding box center [298, 22] width 4 height 5
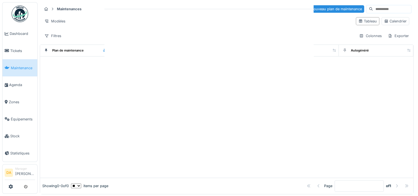
scroll to position [0, 0]
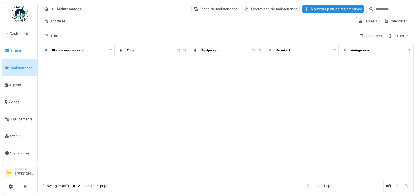
click at [19, 46] on link "Tickets" at bounding box center [19, 50] width 35 height 17
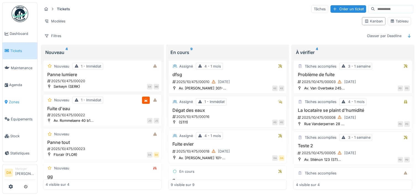
click at [8, 99] on li "Zones" at bounding box center [20, 101] width 30 height 5
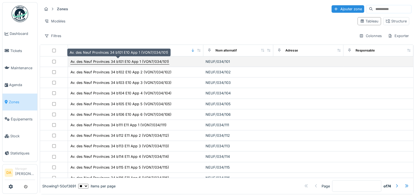
click at [145, 61] on div "Av. des Neuf Provinces 34 b101 E10 App 1 (VON7/034/101)" at bounding box center [119, 61] width 99 height 5
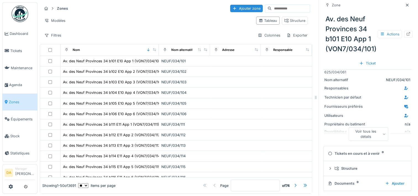
scroll to position [4, 0]
click at [387, 30] on div "Actions" at bounding box center [390, 34] width 24 height 8
click at [388, 42] on div "Modifier" at bounding box center [392, 46] width 37 height 8
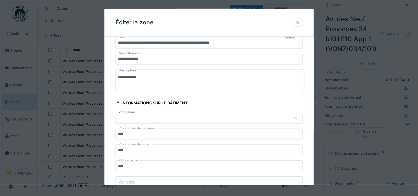
scroll to position [28, 0]
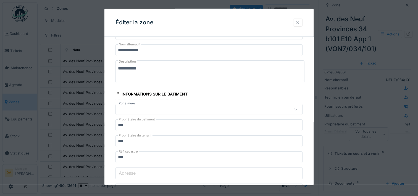
click at [172, 106] on div at bounding box center [197, 109] width 159 height 6
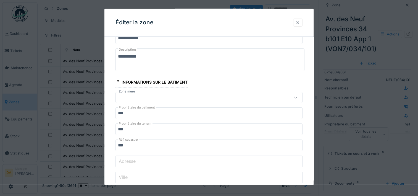
click at [303, 81] on fieldset "**********" at bounding box center [209, 164] width 187 height 327
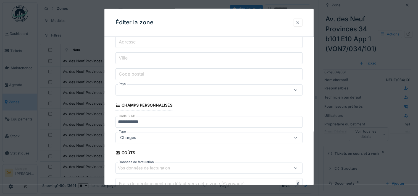
scroll to position [193, 0]
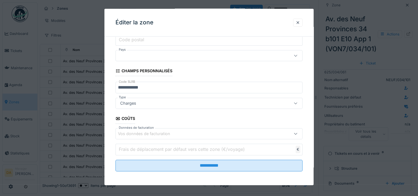
click at [149, 102] on div "Charges" at bounding box center [197, 103] width 159 height 6
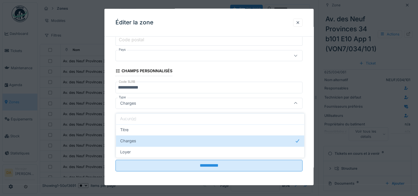
click at [149, 102] on div "Charges" at bounding box center [197, 103] width 159 height 6
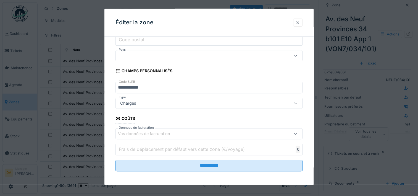
click at [118, 69] on icon at bounding box center [118, 71] width 5 height 4
click at [133, 68] on div "Champs personnalisés" at bounding box center [144, 71] width 57 height 9
click at [226, 132] on div "Vos données de facturation" at bounding box center [197, 133] width 159 height 6
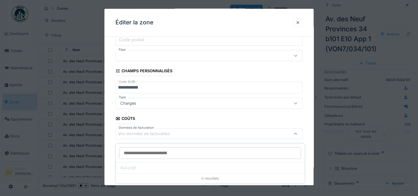
click at [226, 132] on div "Vos données de facturation" at bounding box center [197, 133] width 159 height 6
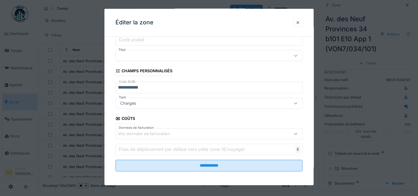
click at [258, 66] on fieldset "**********" at bounding box center [209, 11] width 187 height 327
click at [302, 24] on div at bounding box center [297, 23] width 9 height 8
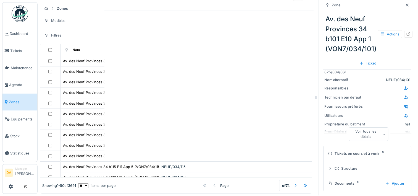
scroll to position [0, 0]
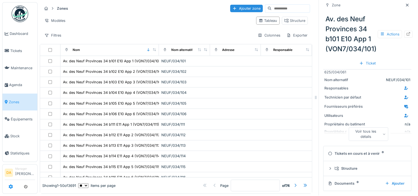
click at [9, 184] on link at bounding box center [11, 186] width 4 height 9
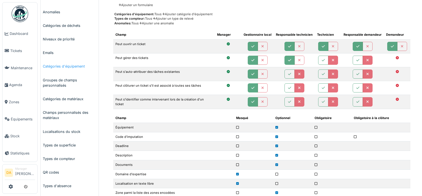
scroll to position [111, 0]
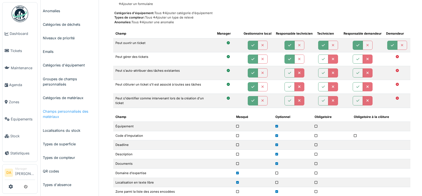
click at [75, 111] on link "Champs personnalisés des matériaux" at bounding box center [70, 113] width 58 height 19
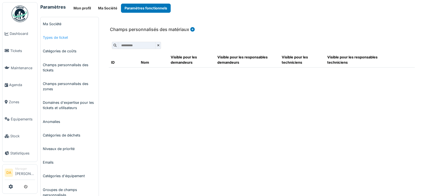
click at [62, 39] on link "Types de ticket" at bounding box center [70, 38] width 58 height 14
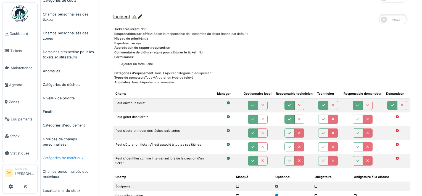
scroll to position [55, 0]
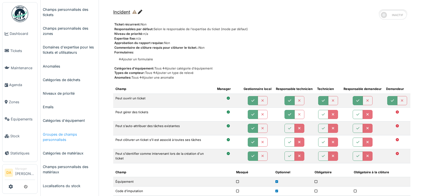
click at [61, 135] on link "Groupes de champs personnalisés" at bounding box center [70, 136] width 58 height 19
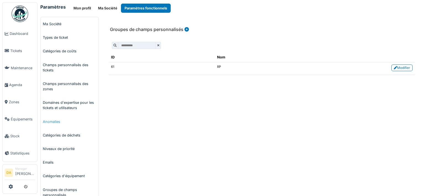
scroll to position [55, 0]
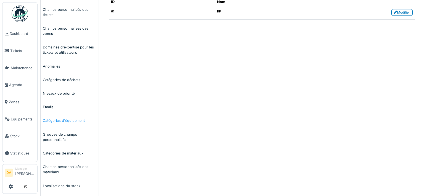
click at [77, 118] on link "Catégories d'équipement" at bounding box center [70, 121] width 58 height 14
click at [77, 122] on link "Catégories d'équipement" at bounding box center [70, 121] width 58 height 14
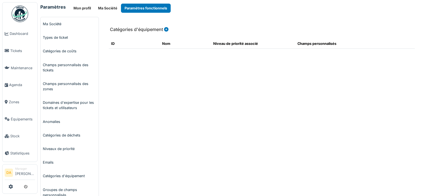
click at [165, 30] on icon at bounding box center [166, 29] width 4 height 4
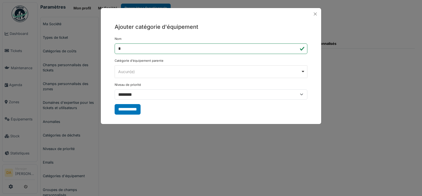
click at [170, 71] on div "Aucun(e) Remove item" at bounding box center [209, 72] width 183 height 6
click at [315, 14] on button "Close" at bounding box center [315, 13] width 7 height 7
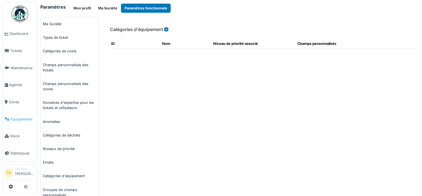
click at [21, 116] on span "Équipements" at bounding box center [23, 118] width 24 height 5
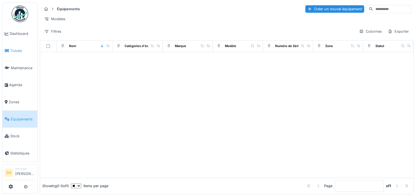
click at [12, 49] on span "Tickets" at bounding box center [22, 50] width 25 height 5
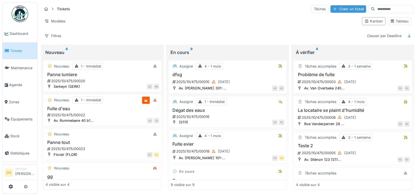
click at [333, 6] on div "Créer un ticket" at bounding box center [348, 8] width 36 height 7
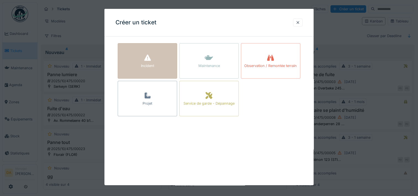
click at [155, 61] on div "Incident" at bounding box center [147, 60] width 59 height 35
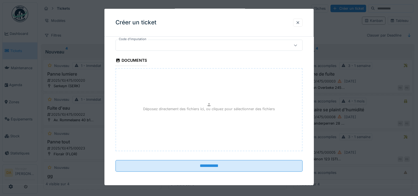
scroll to position [4, 0]
click at [299, 24] on div at bounding box center [298, 22] width 4 height 5
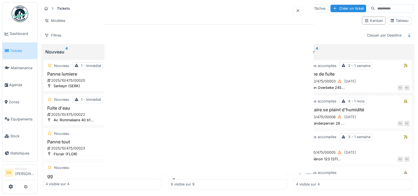
scroll to position [0, 0]
